Goal: Navigation & Orientation: Find specific page/section

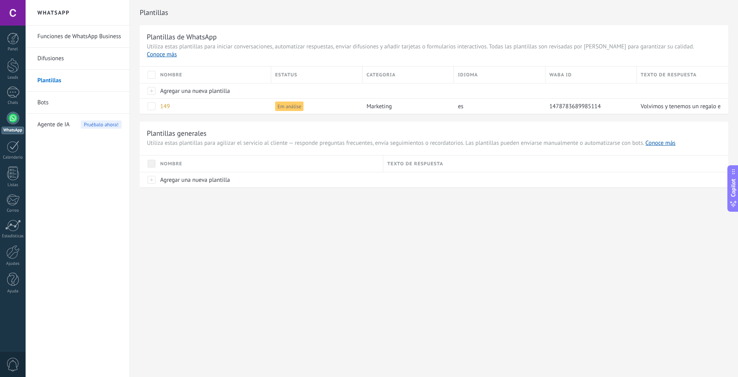
click at [17, 66] on div at bounding box center [13, 65] width 12 height 15
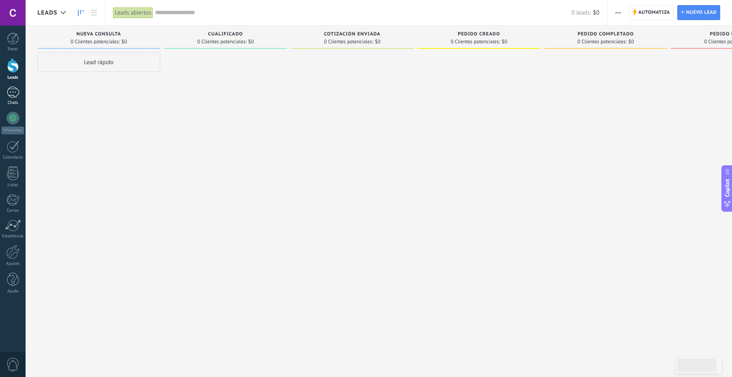
click at [16, 90] on div at bounding box center [13, 92] width 13 height 11
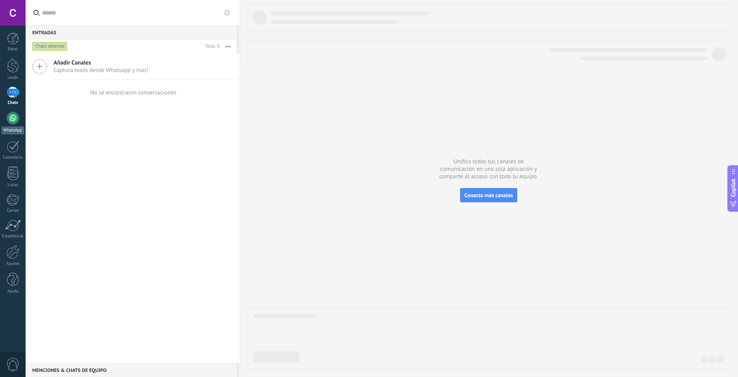
click at [15, 114] on div at bounding box center [13, 118] width 13 height 13
